Goal: Information Seeking & Learning: Learn about a topic

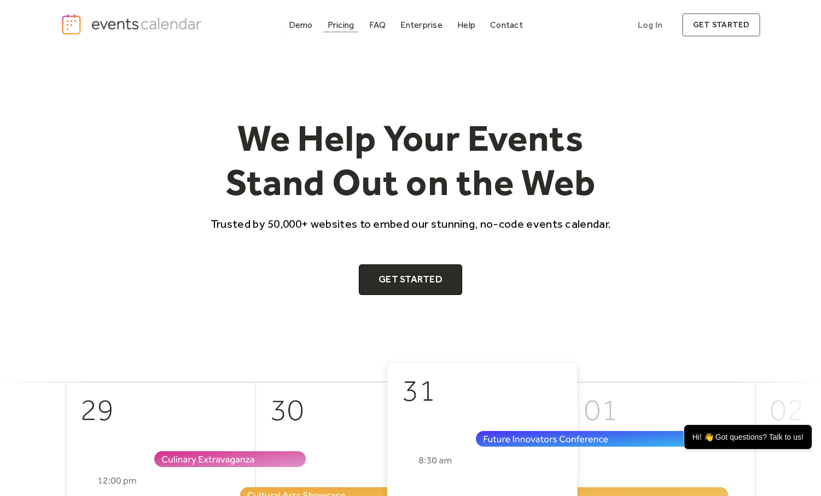
click at [345, 26] on div "Pricing" at bounding box center [340, 25] width 27 height 6
click at [302, 26] on div "Demo" at bounding box center [301, 25] width 24 height 6
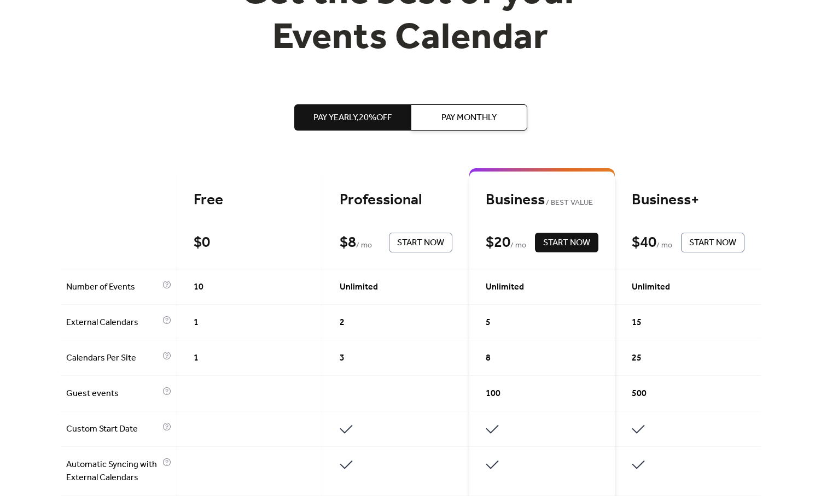
scroll to position [109, 0]
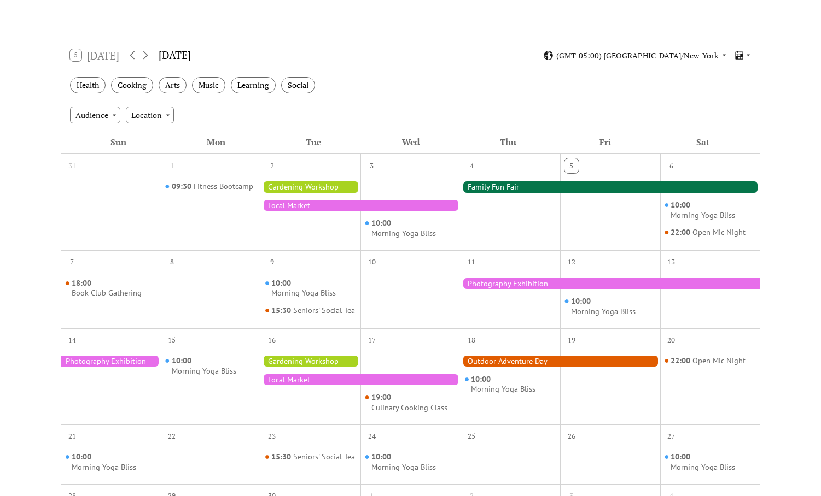
scroll to position [164, 0]
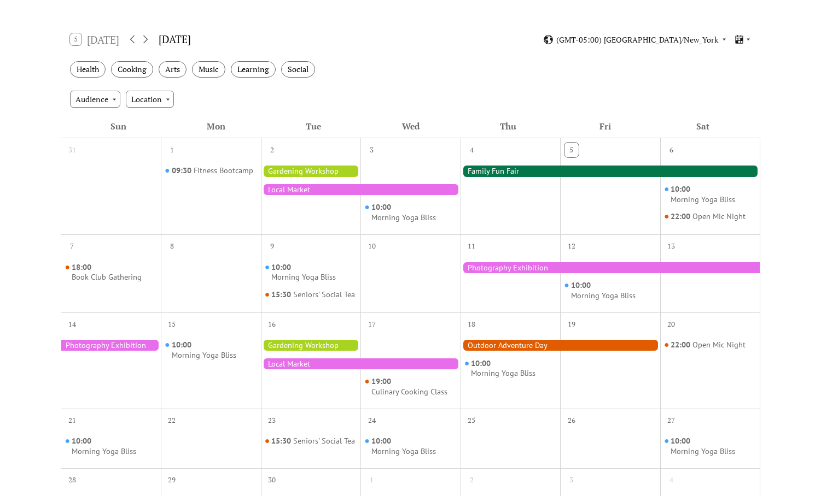
click at [220, 209] on div "09:30 Fitness Bootcamp" at bounding box center [211, 194] width 100 height 71
click at [225, 172] on div "Fitness Bootcamp" at bounding box center [224, 171] width 60 height 10
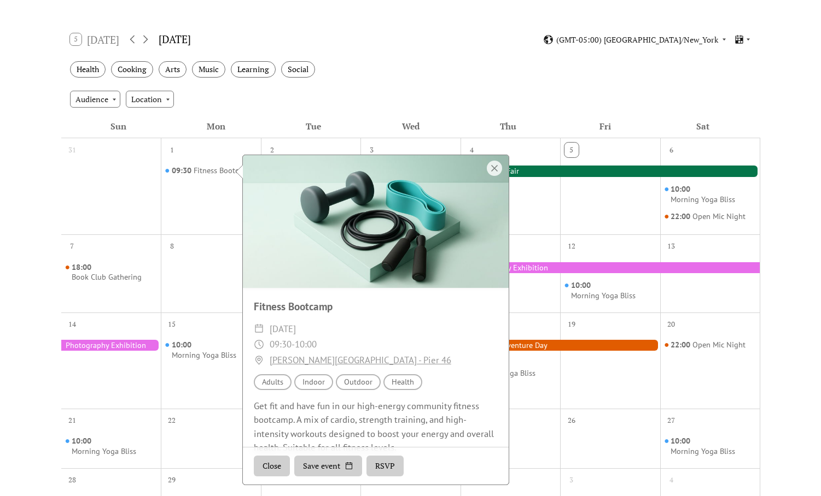
click at [608, 91] on div "Audience Location" at bounding box center [410, 99] width 699 height 30
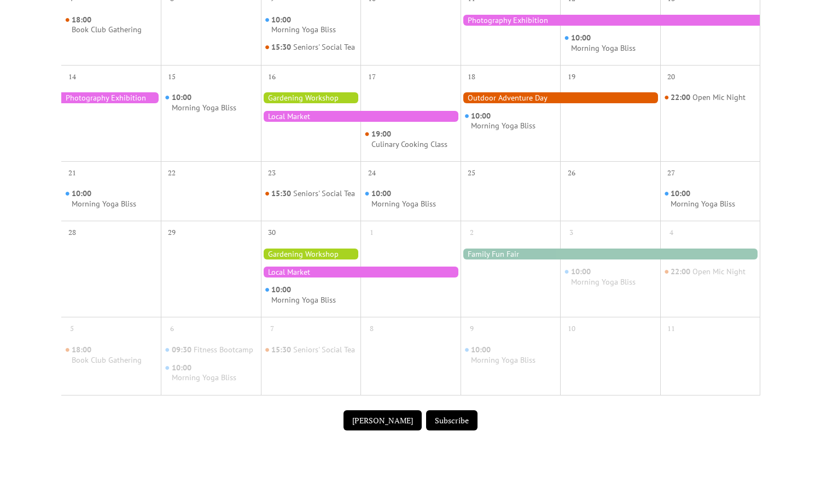
scroll to position [437, 0]
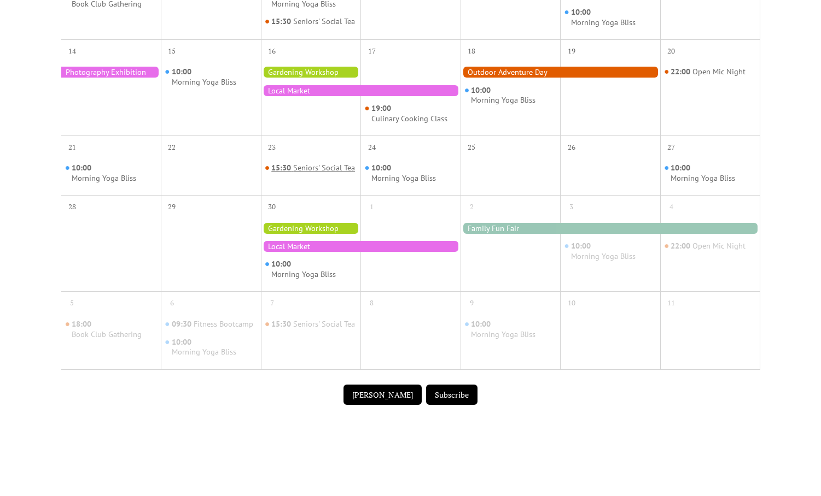
click at [316, 173] on div "Seniors' Social Tea" at bounding box center [324, 168] width 62 height 10
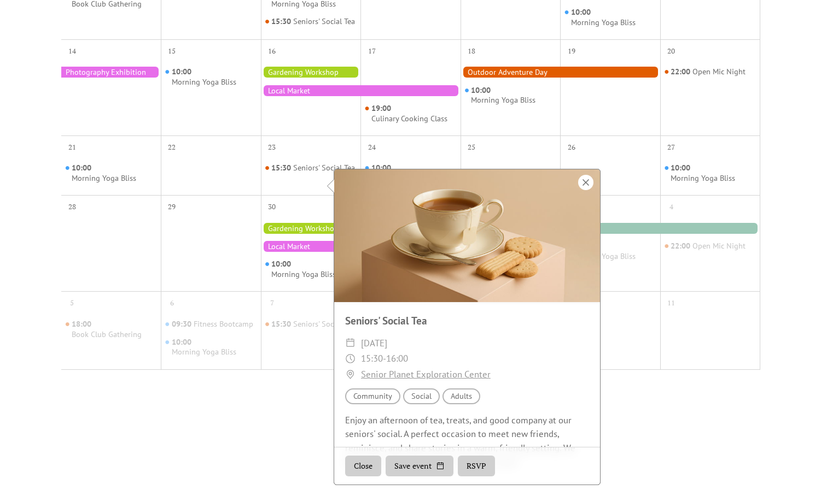
click at [586, 181] on div at bounding box center [585, 182] width 15 height 15
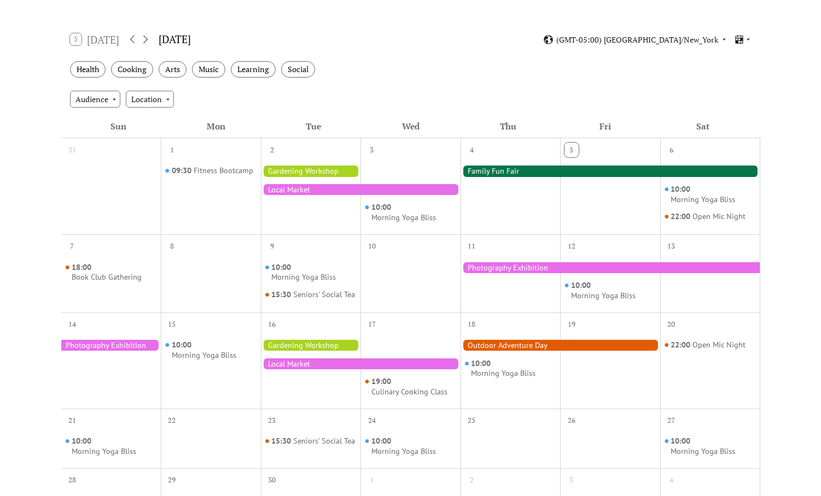
scroll to position [0, 0]
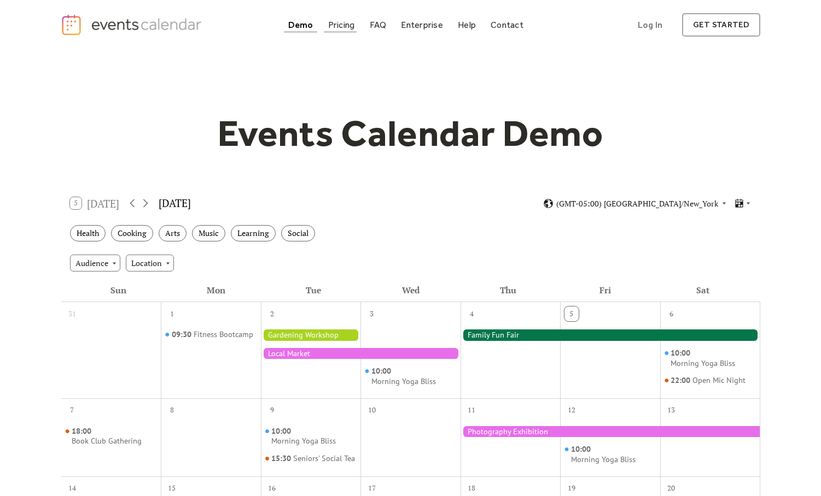
click at [344, 28] on div "Pricing" at bounding box center [341, 25] width 27 height 6
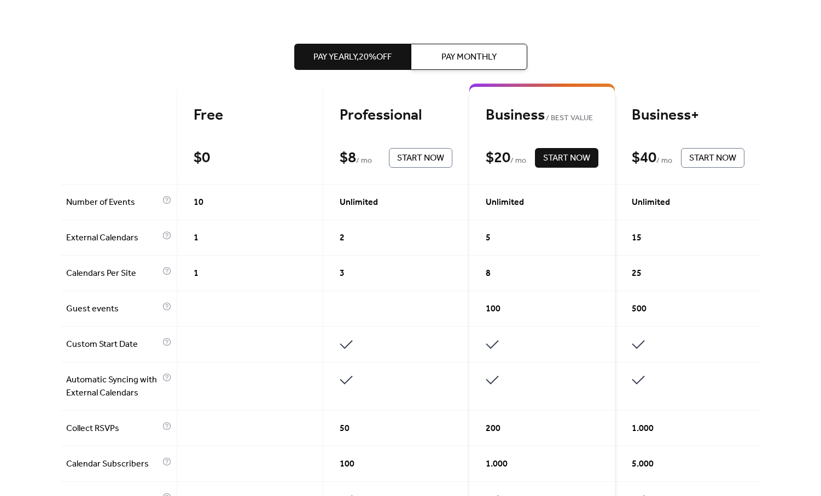
scroll to position [273, 0]
